Goal: Entertainment & Leisure: Consume media (video, audio)

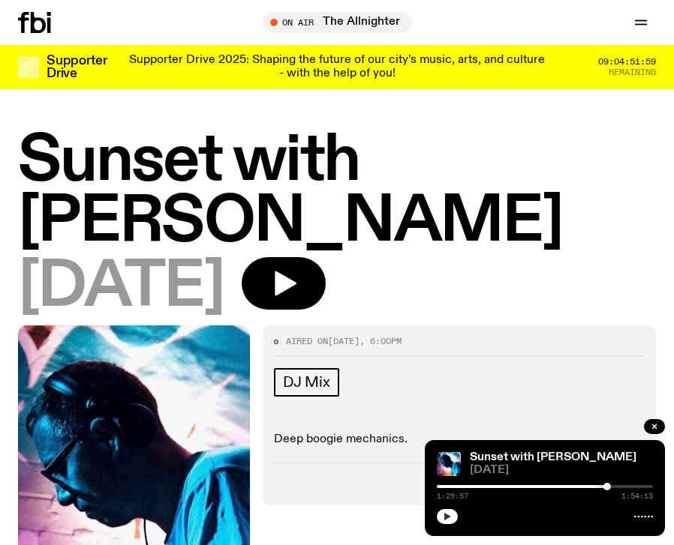
click at [445, 519] on icon "button" at bounding box center [447, 517] width 7 height 8
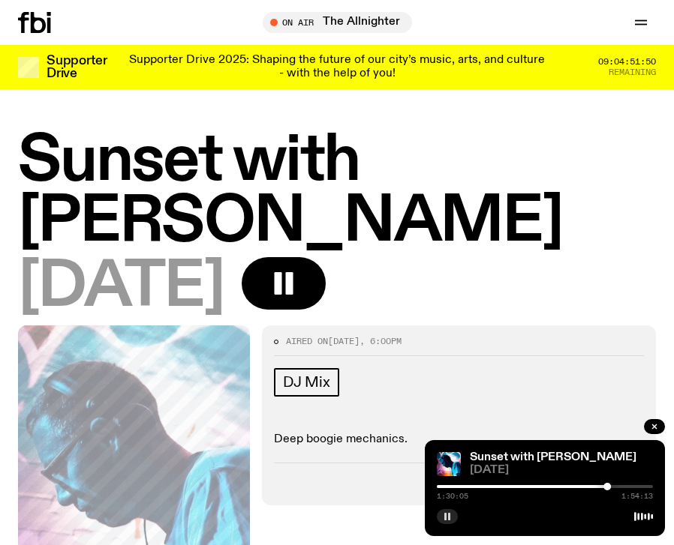
click at [443, 521] on button "button" at bounding box center [447, 516] width 21 height 15
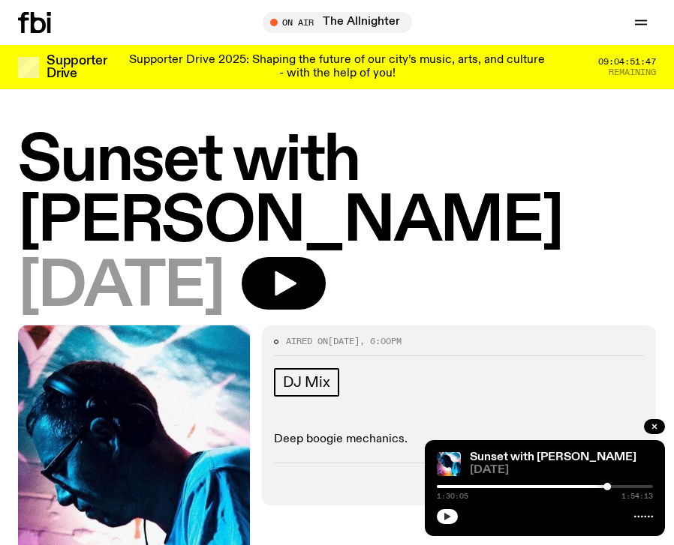
click at [443, 521] on button "button" at bounding box center [447, 516] width 21 height 15
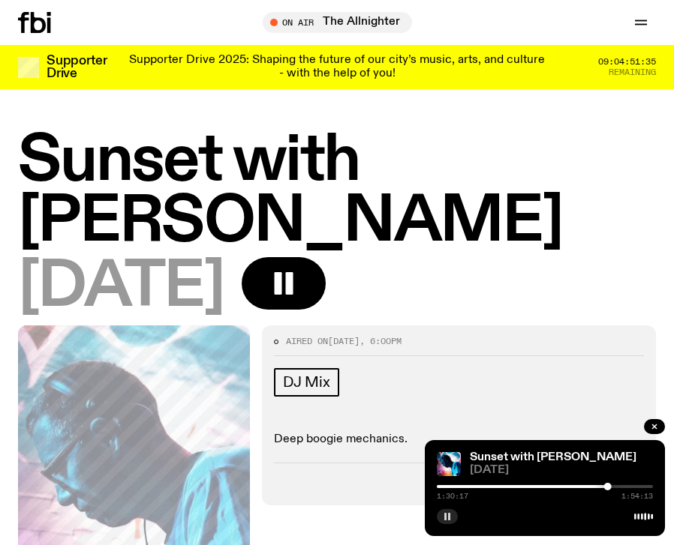
click at [443, 521] on button "button" at bounding box center [447, 516] width 21 height 15
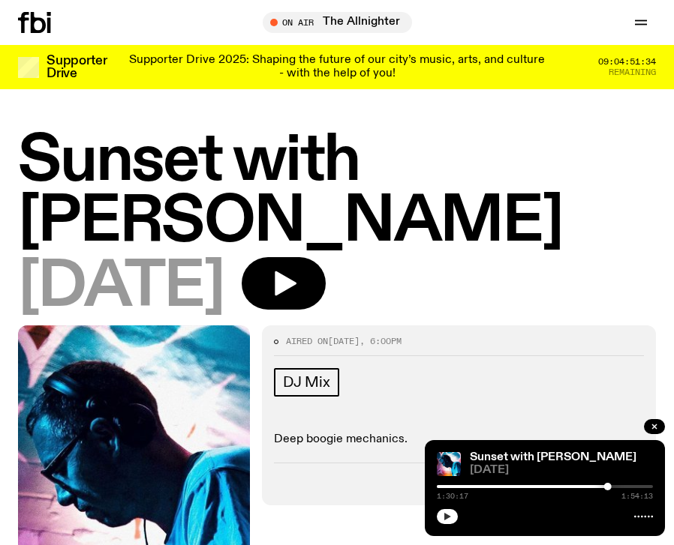
click at [443, 521] on button "button" at bounding box center [447, 516] width 21 height 15
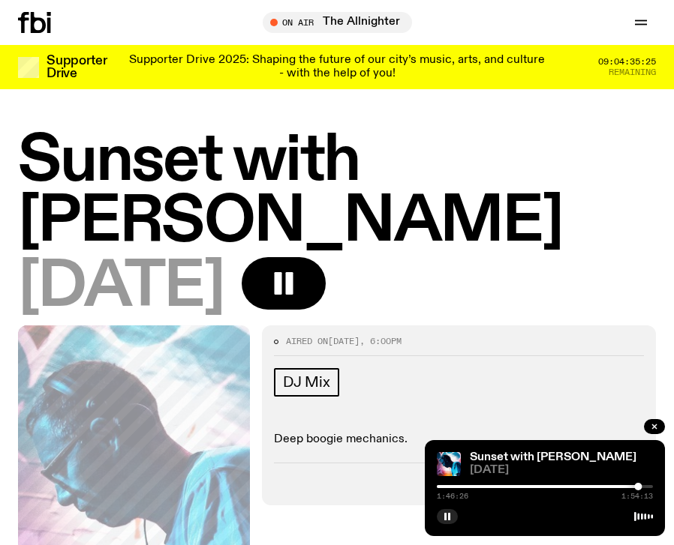
drag, startPoint x: 471, startPoint y: 444, endPoint x: 643, endPoint y: 401, distance: 177.2
drag, startPoint x: 643, startPoint y: 459, endPoint x: 709, endPoint y: 377, distance: 105.7
click at [673, 377] on html "Schedule Explore Read Volunteer Newsletter About Us Contact Champions of emergi…" at bounding box center [337, 272] width 674 height 545
drag, startPoint x: 647, startPoint y: 446, endPoint x: 610, endPoint y: 357, distance: 95.9
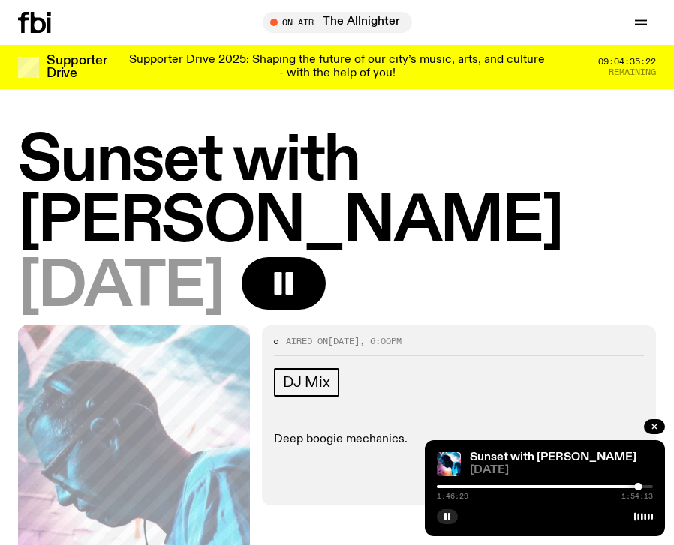
click at [446, 515] on icon "button" at bounding box center [447, 516] width 9 height 9
